Goal: Task Accomplishment & Management: Manage account settings

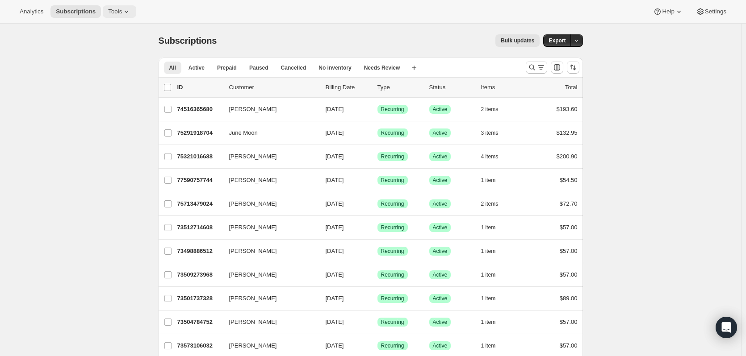
click at [122, 10] on icon at bounding box center [126, 11] width 9 height 9
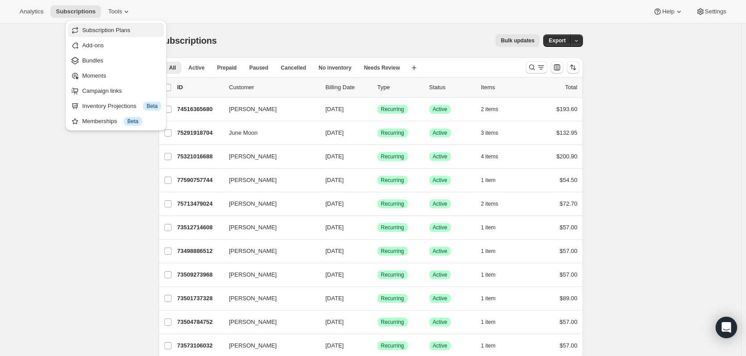
click at [115, 28] on span "Subscription Plans" at bounding box center [106, 30] width 48 height 7
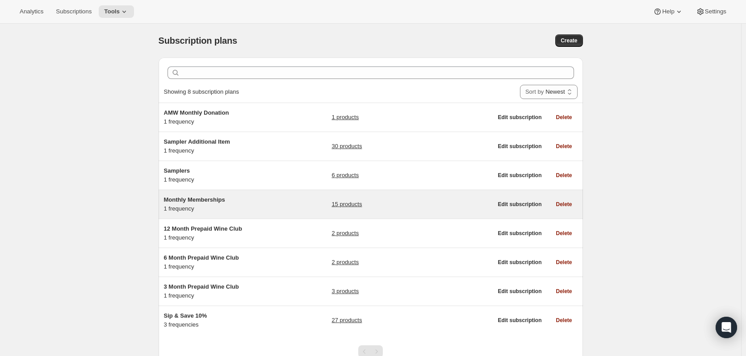
click at [275, 206] on div "Monthly Memberships 1 frequency" at bounding box center [220, 205] width 112 height 18
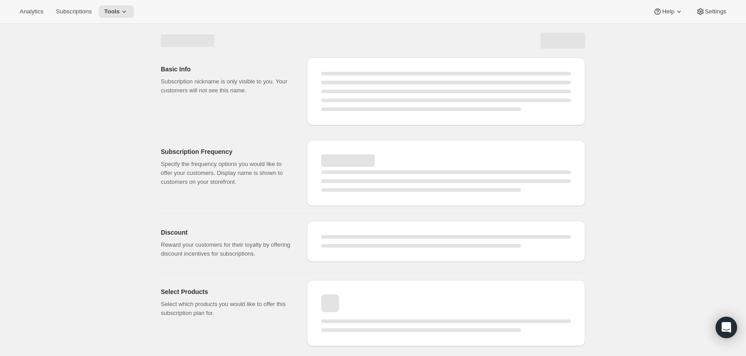
select select "WEEK"
select select "MONTH"
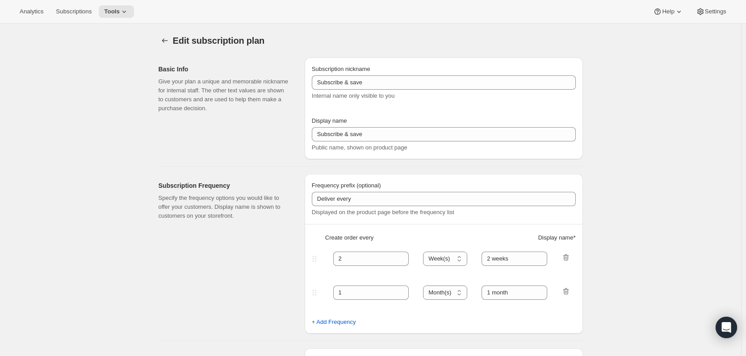
type input "Monthly Memberships"
type input "1"
select select "MONTH"
type input "1 month"
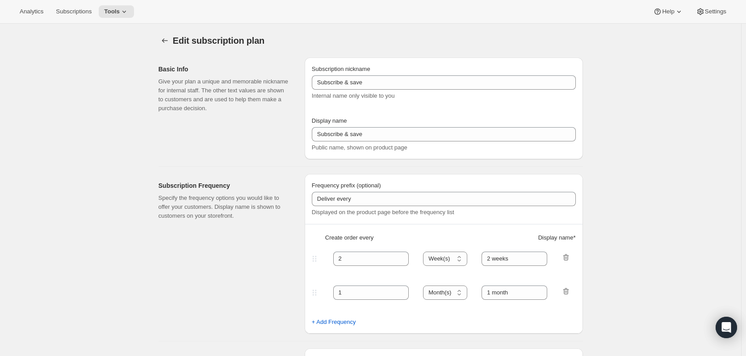
checkbox input "true"
select select "MONTHDAY"
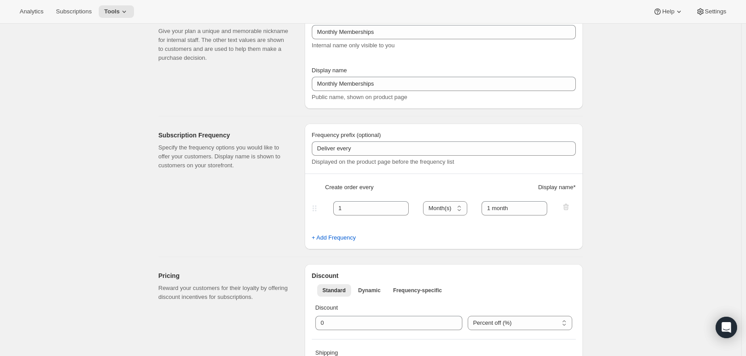
scroll to position [50, 0]
